Goal: Transaction & Acquisition: Purchase product/service

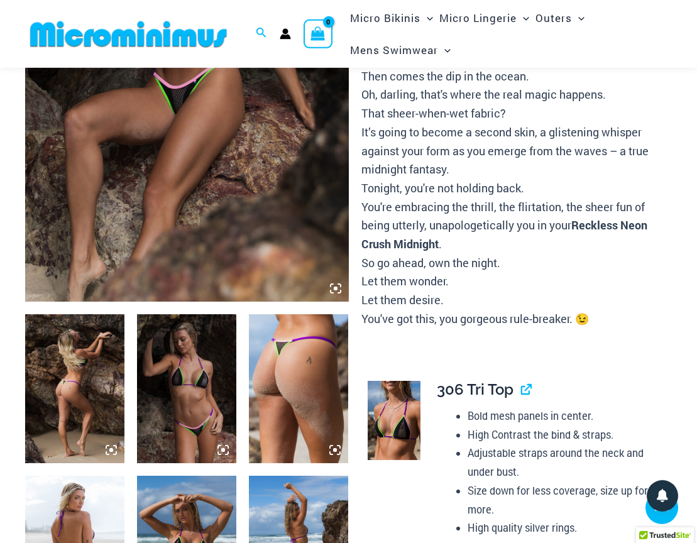
type input "**********"
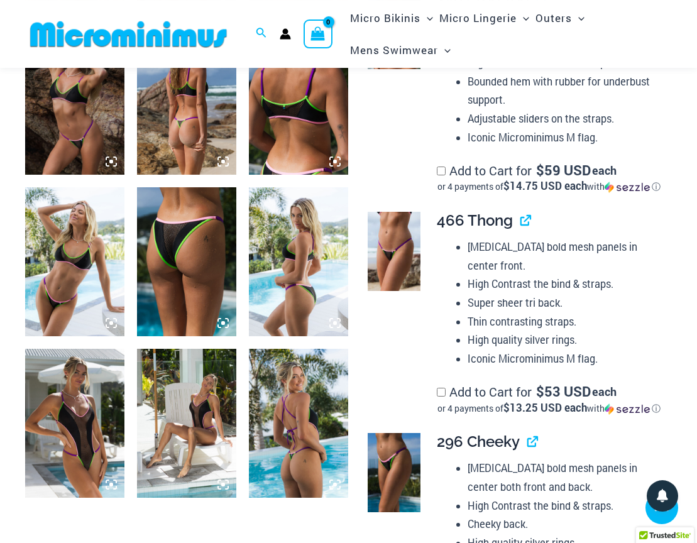
scroll to position [1006, 0]
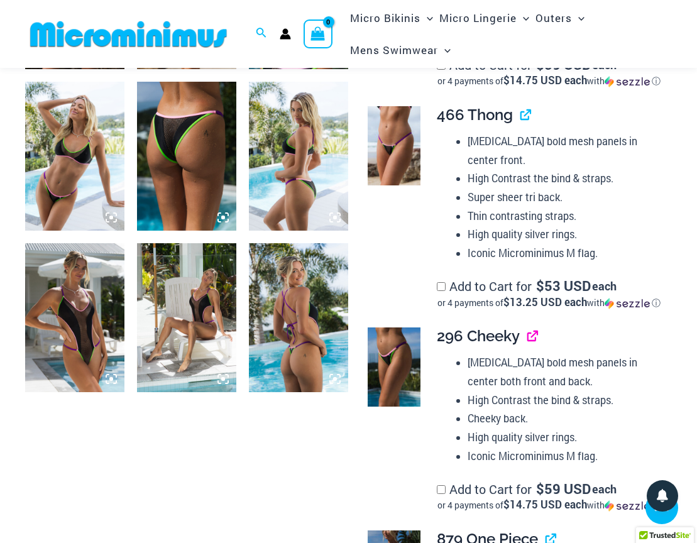
click at [527, 337] on link "View product" at bounding box center [527, 336] width 0 height 18
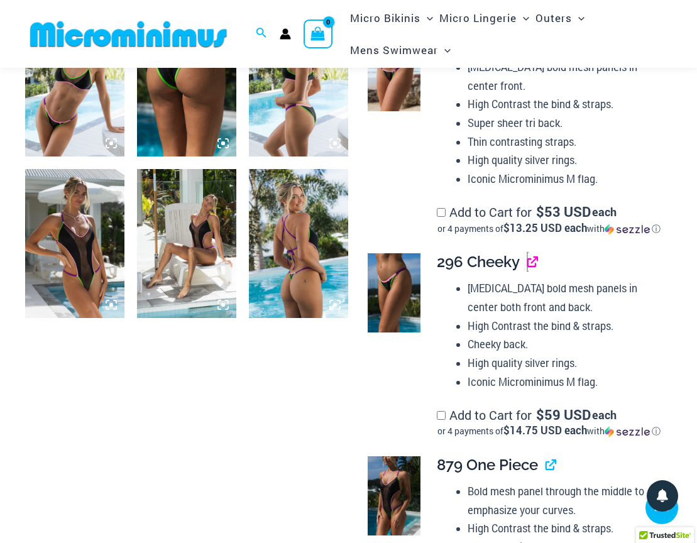
scroll to position [1209, 0]
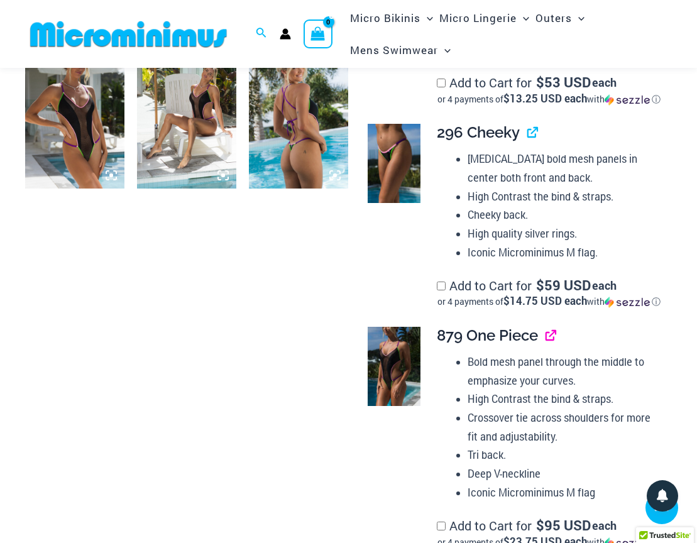
click at [545, 344] on link "View product" at bounding box center [545, 335] width 0 height 18
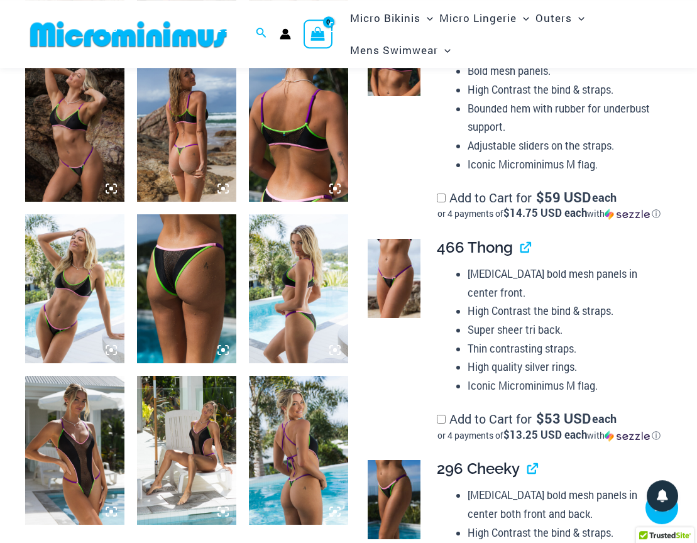
scroll to position [870, 0]
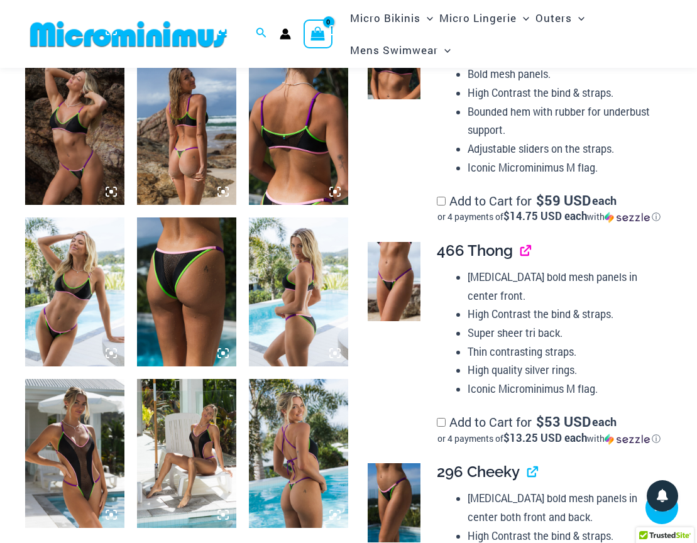
click at [520, 254] on link "View product" at bounding box center [520, 250] width 0 height 18
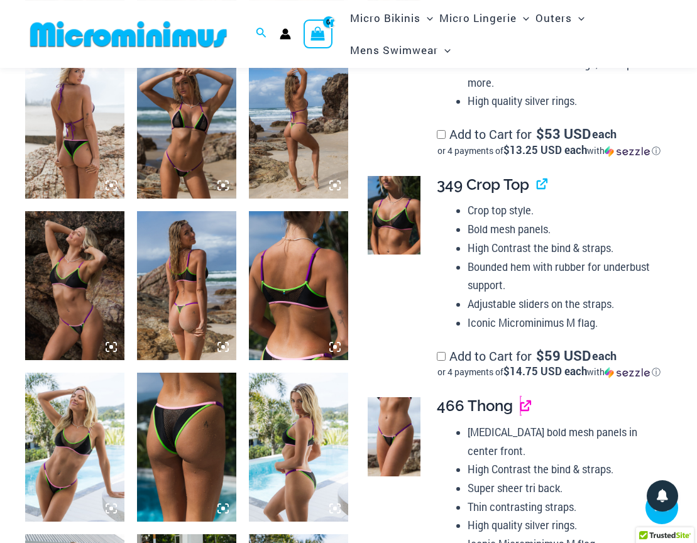
scroll to position [666, 0]
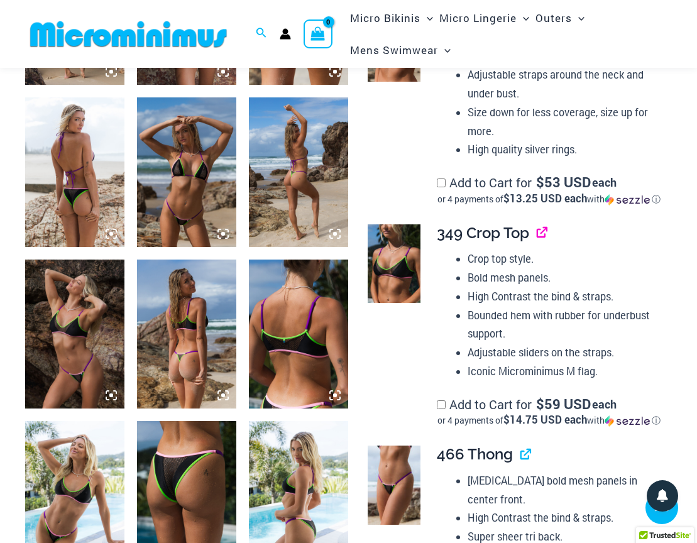
click at [536, 234] on link "View product" at bounding box center [536, 233] width 0 height 18
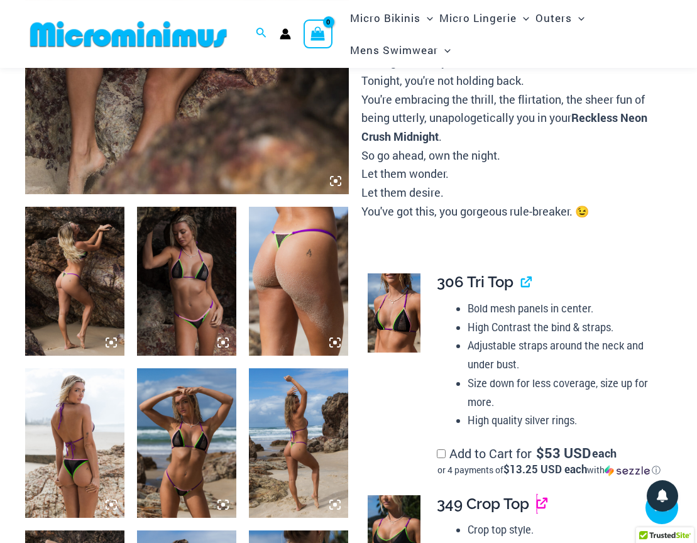
scroll to position [395, 0]
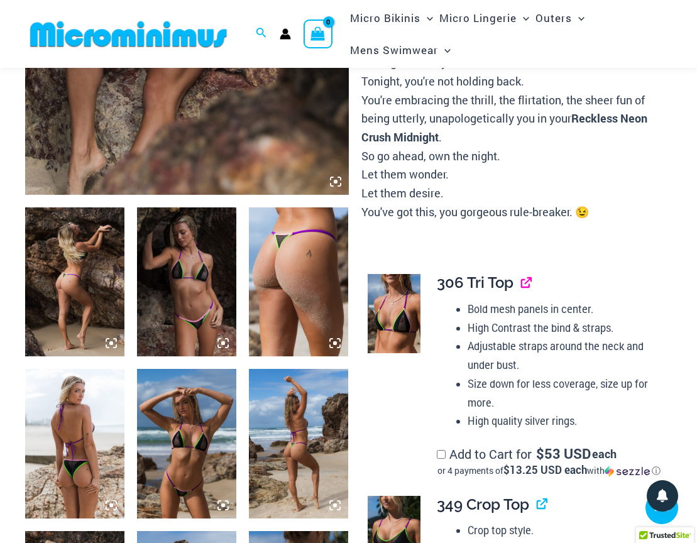
click at [521, 282] on link "View product" at bounding box center [521, 282] width 0 height 18
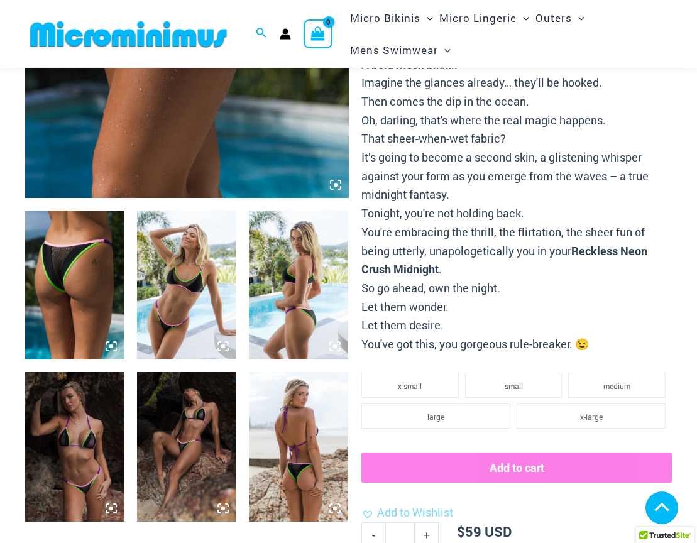
scroll to position [394, 0]
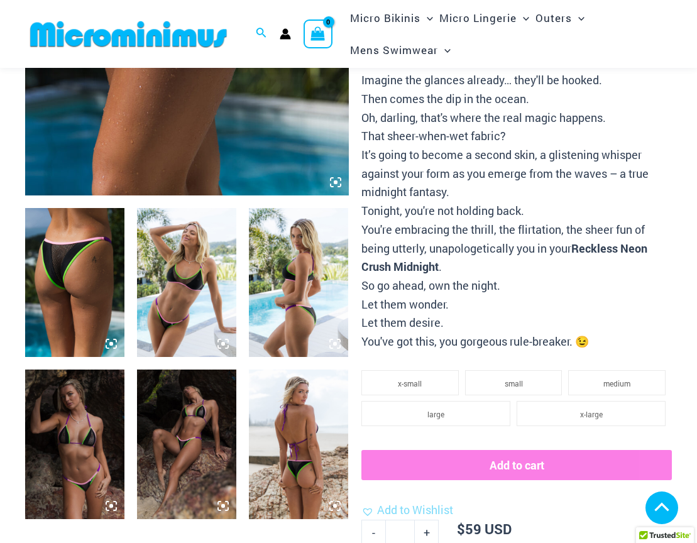
click at [200, 423] on img at bounding box center [186, 443] width 99 height 149
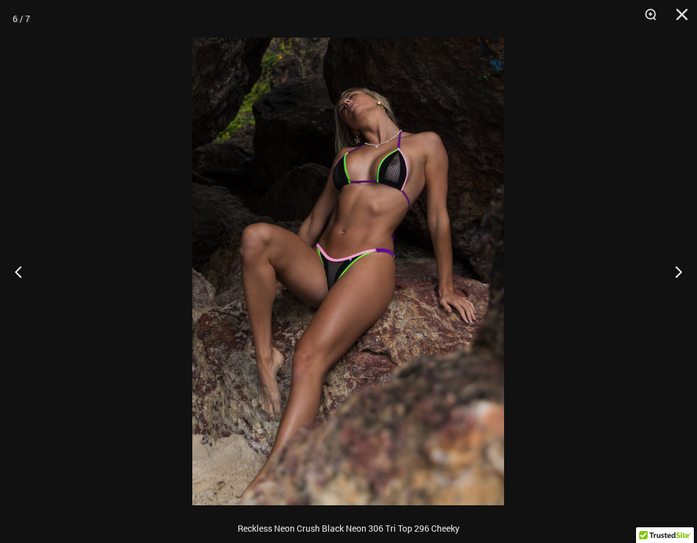
type input "**********"
click at [670, 276] on button "Next" at bounding box center [672, 271] width 47 height 63
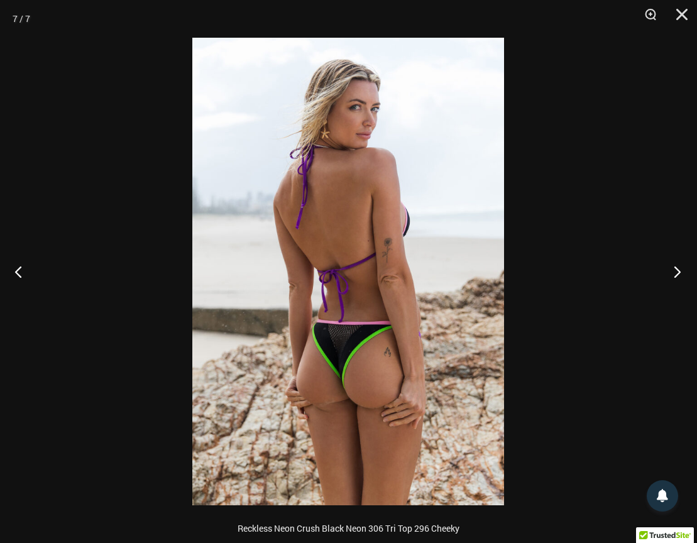
click at [670, 276] on button "Next" at bounding box center [672, 271] width 47 height 63
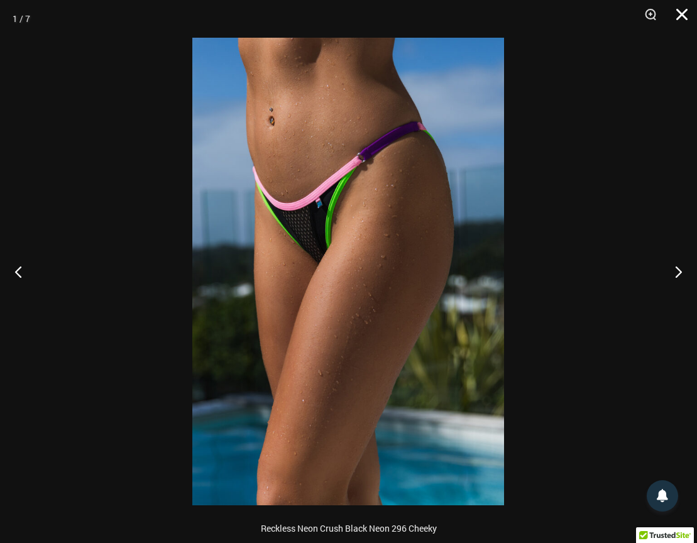
click at [681, 14] on button "Close" at bounding box center [676, 19] width 31 height 38
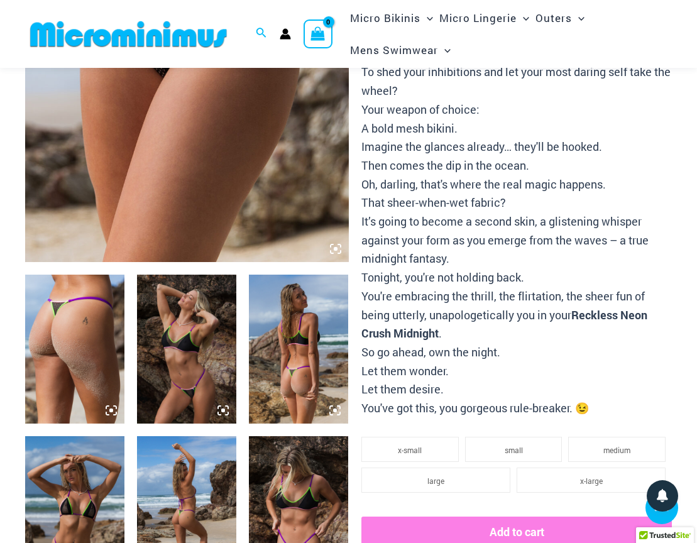
scroll to position [464, 0]
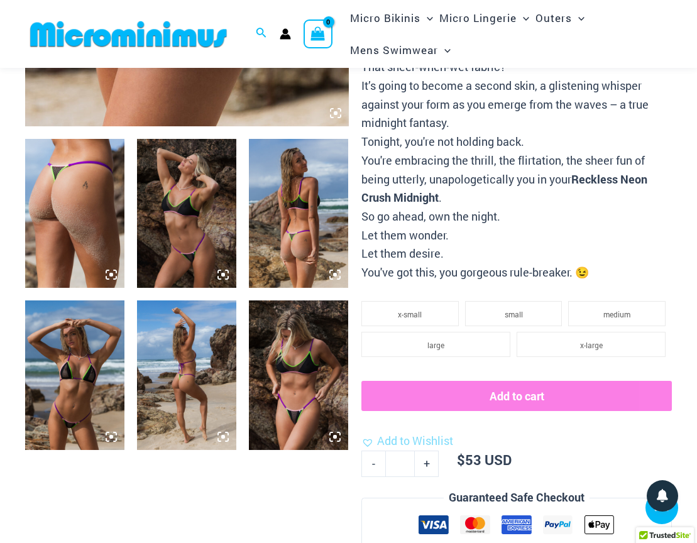
click at [60, 369] on img at bounding box center [74, 374] width 99 height 149
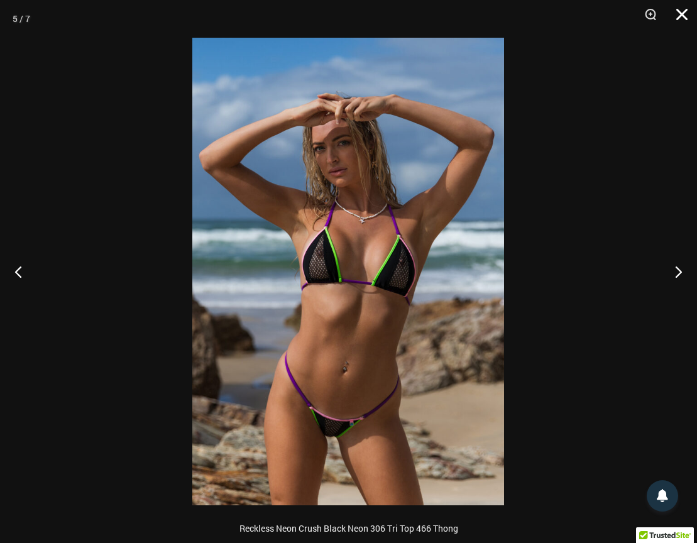
type input "**********"
click at [685, 14] on button "Close" at bounding box center [676, 19] width 31 height 38
